Goal: Information Seeking & Learning: Check status

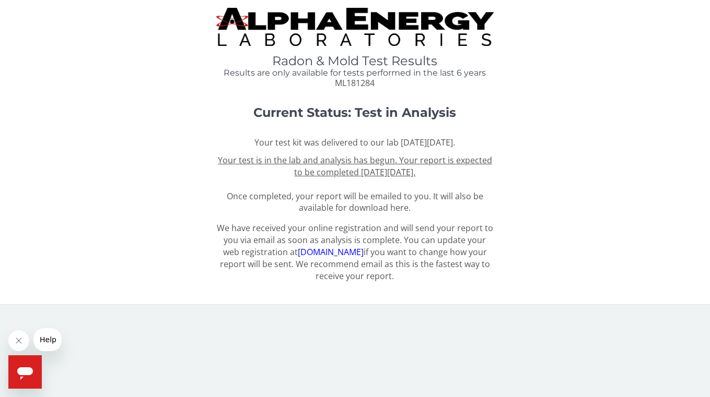
click at [361, 86] on span "ML181284" at bounding box center [355, 82] width 40 height 11
copy span "ML181284"
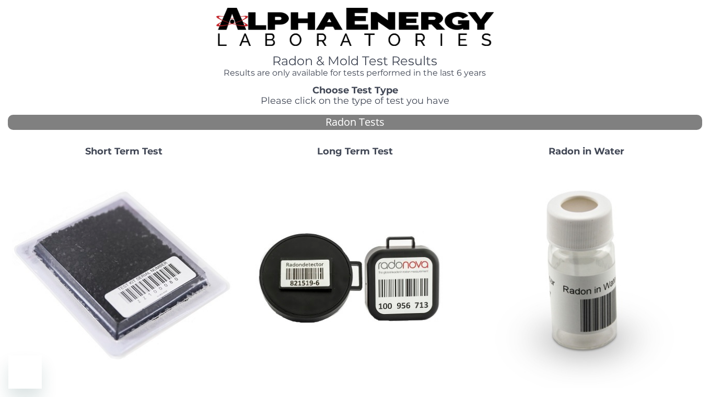
scroll to position [348, 0]
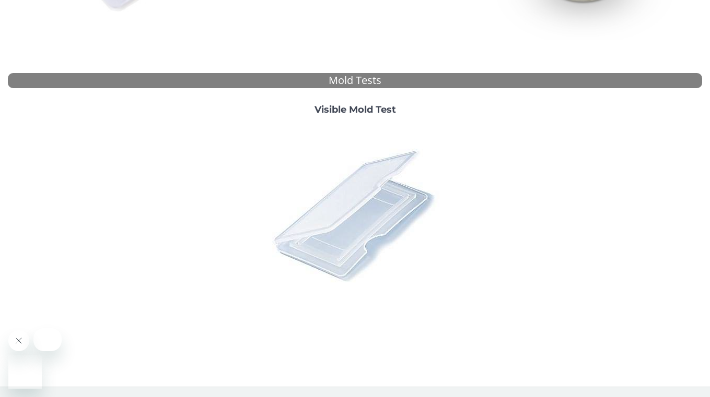
click at [335, 227] on img at bounding box center [355, 215] width 183 height 183
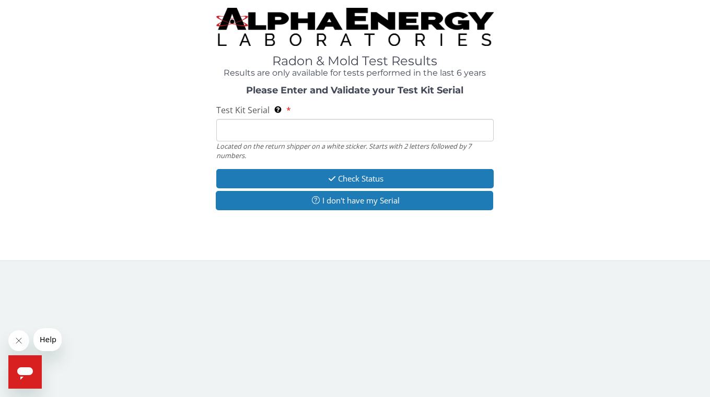
scroll to position [0, 0]
click at [316, 133] on input "Test Kit Serial Located on the return shipper on a white sticker. Starts with 2…" at bounding box center [355, 130] width 278 height 22
paste input "ML181284"
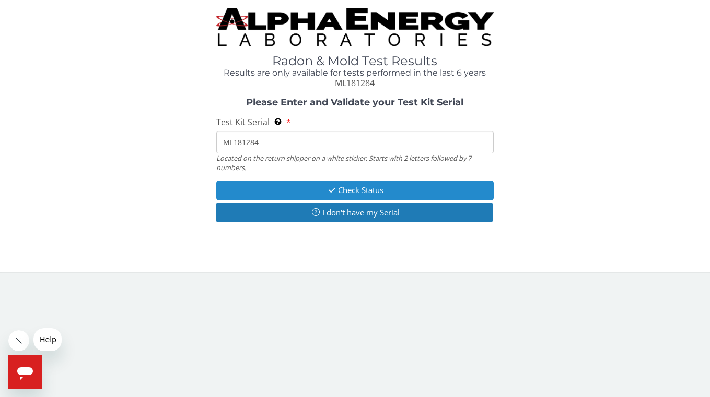
type input "ML181284"
click at [326, 186] on button "Check Status" at bounding box center [355, 190] width 278 height 19
